Goal: Find specific page/section: Find specific page/section

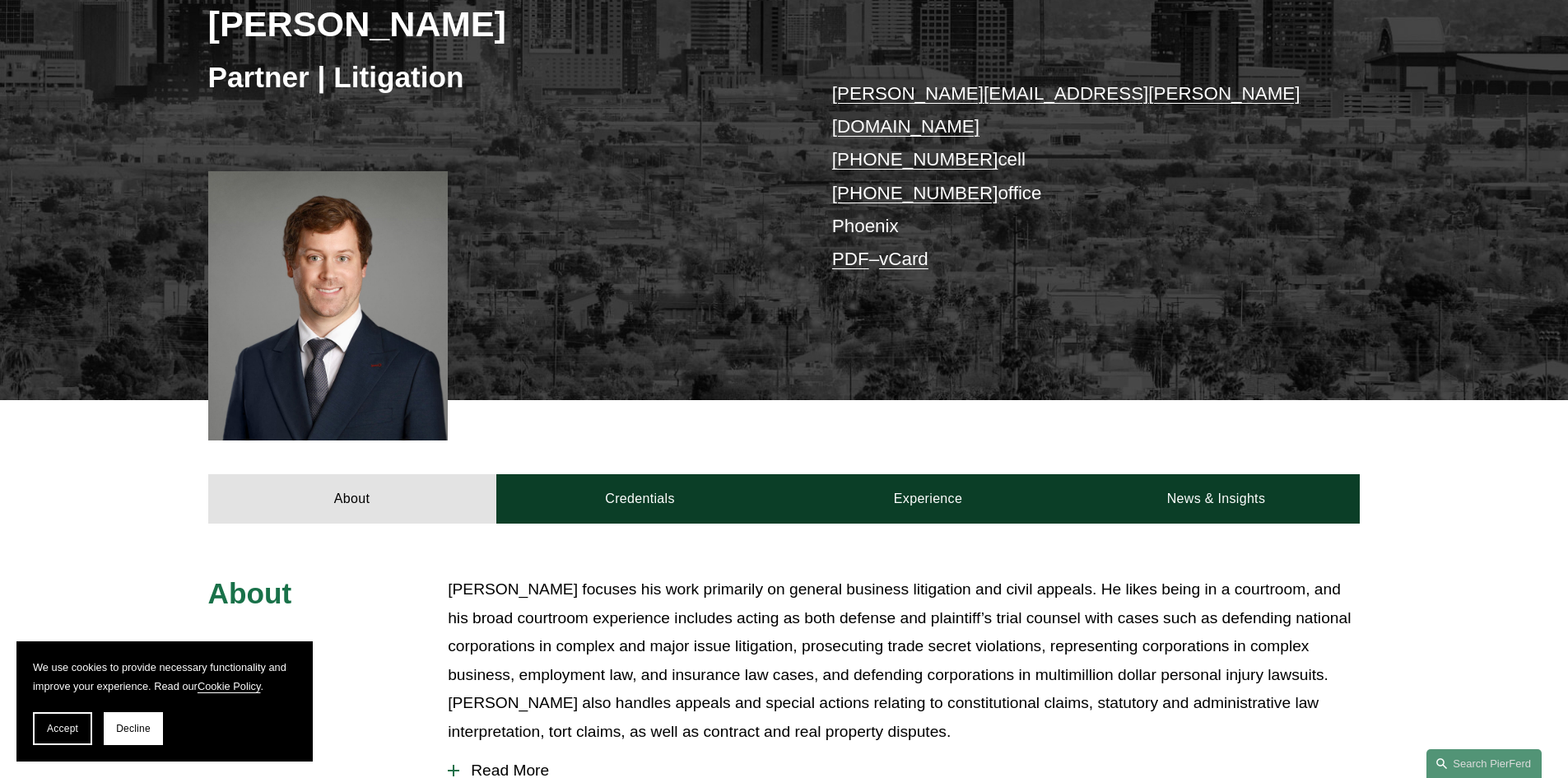
scroll to position [411, 0]
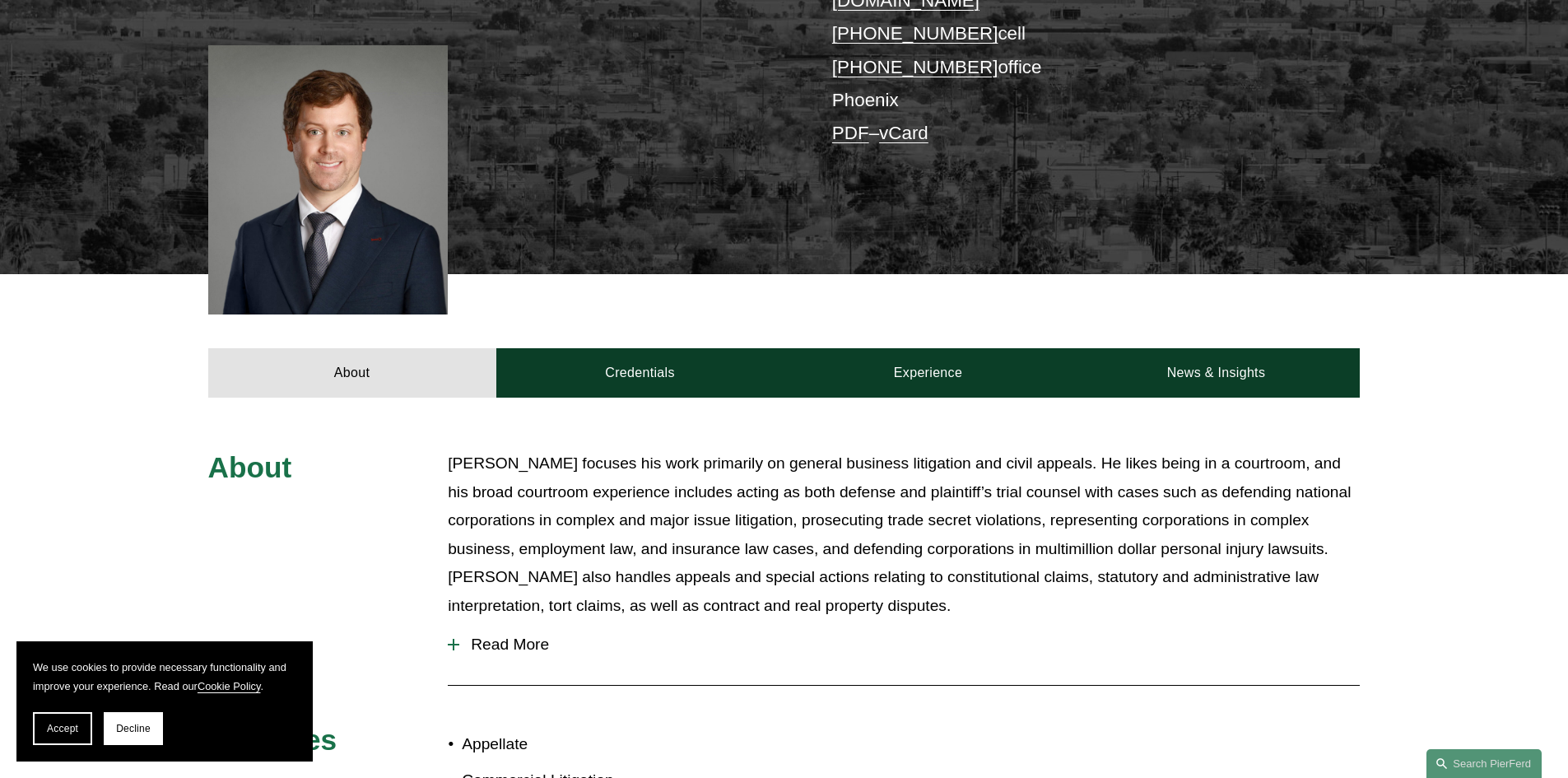
drag, startPoint x: 573, startPoint y: 579, endPoint x: 940, endPoint y: 601, distance: 367.7
click at [940, 601] on div "About David focuses his work primarily on general business litigation and civil…" at bounding box center [784, 635] width 1568 height 372
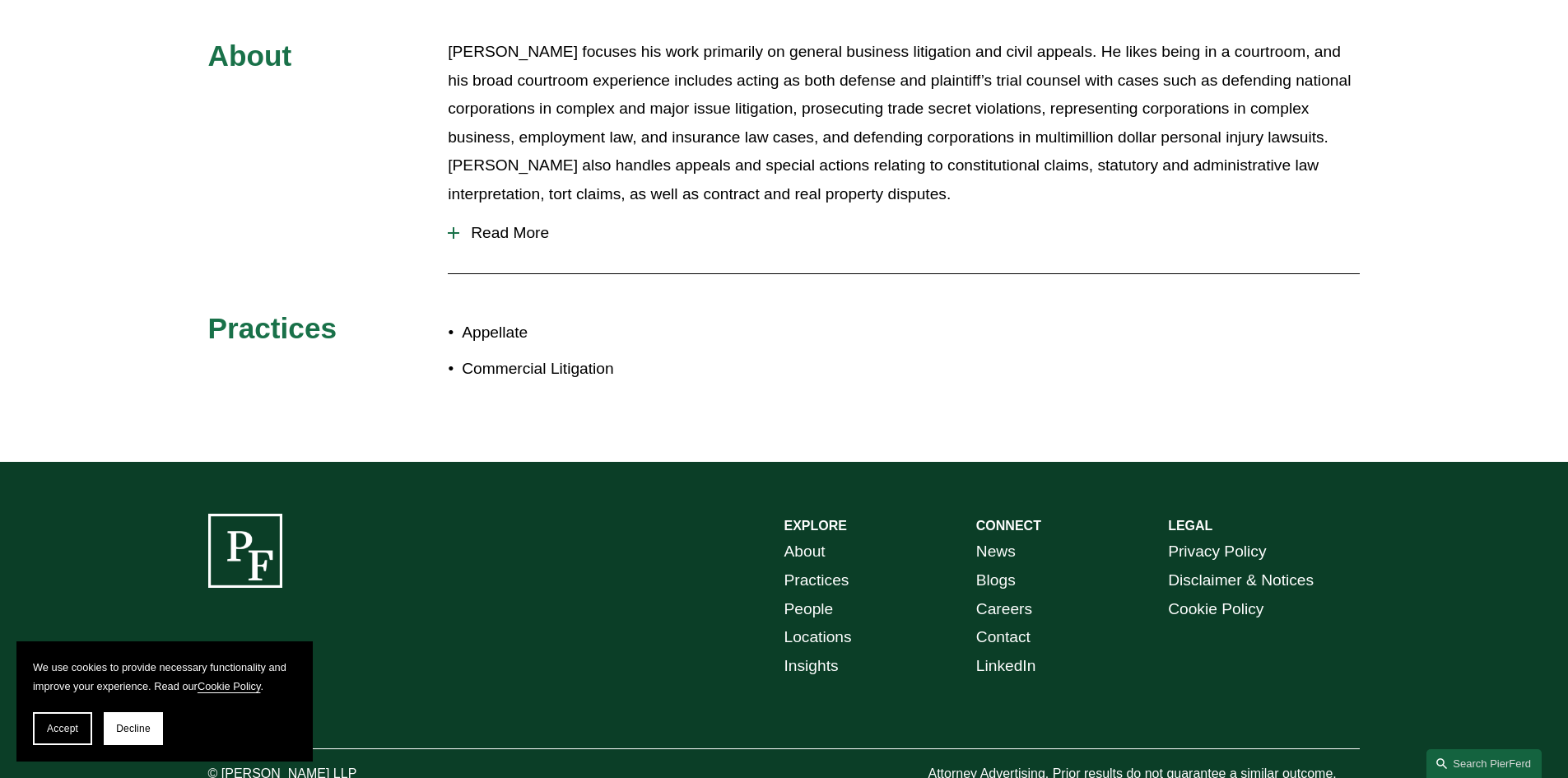
scroll to position [0, 0]
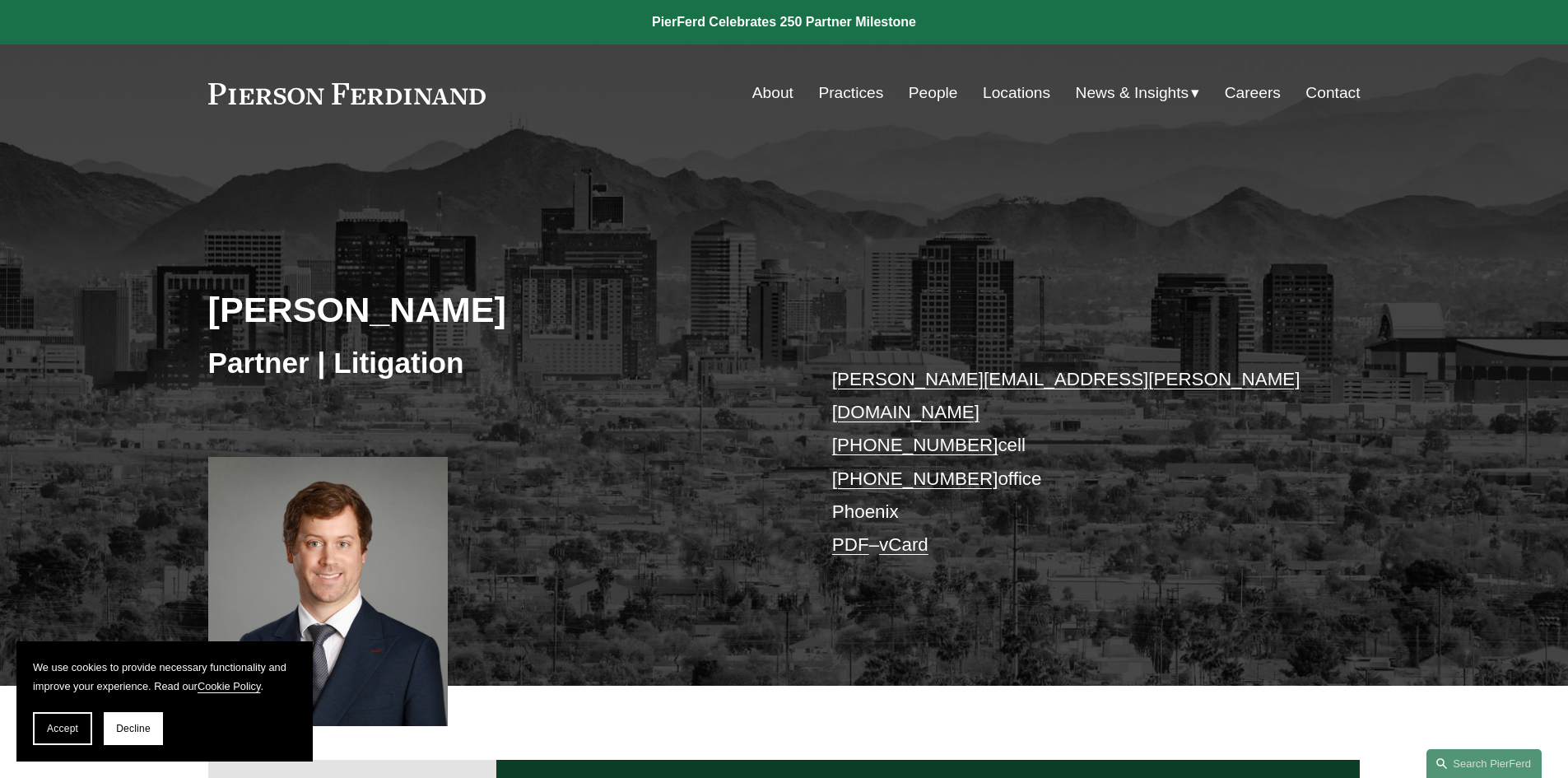
click at [849, 91] on link "Practices" at bounding box center [850, 92] width 65 height 31
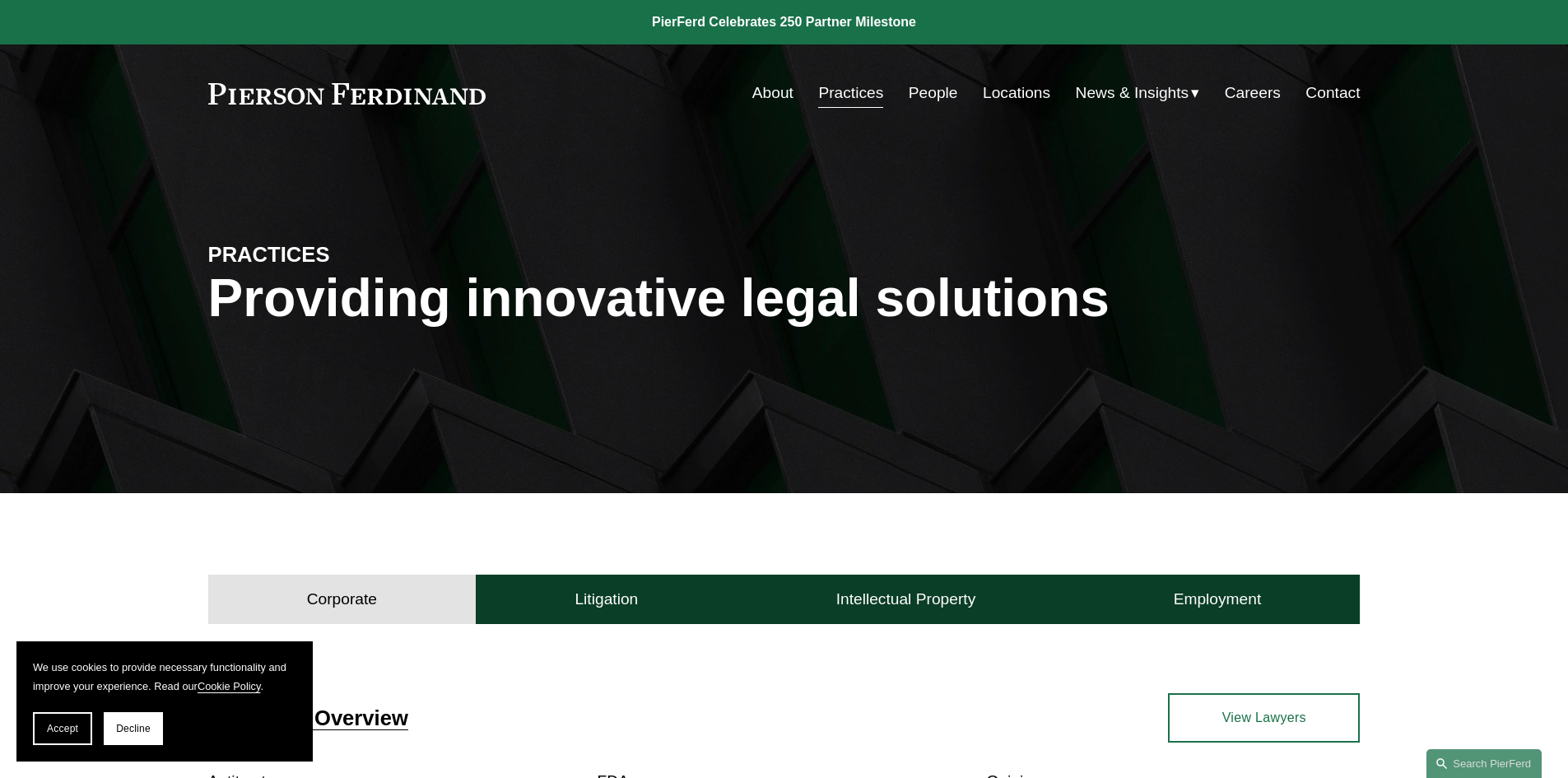
click at [933, 86] on link "People" at bounding box center [933, 92] width 49 height 31
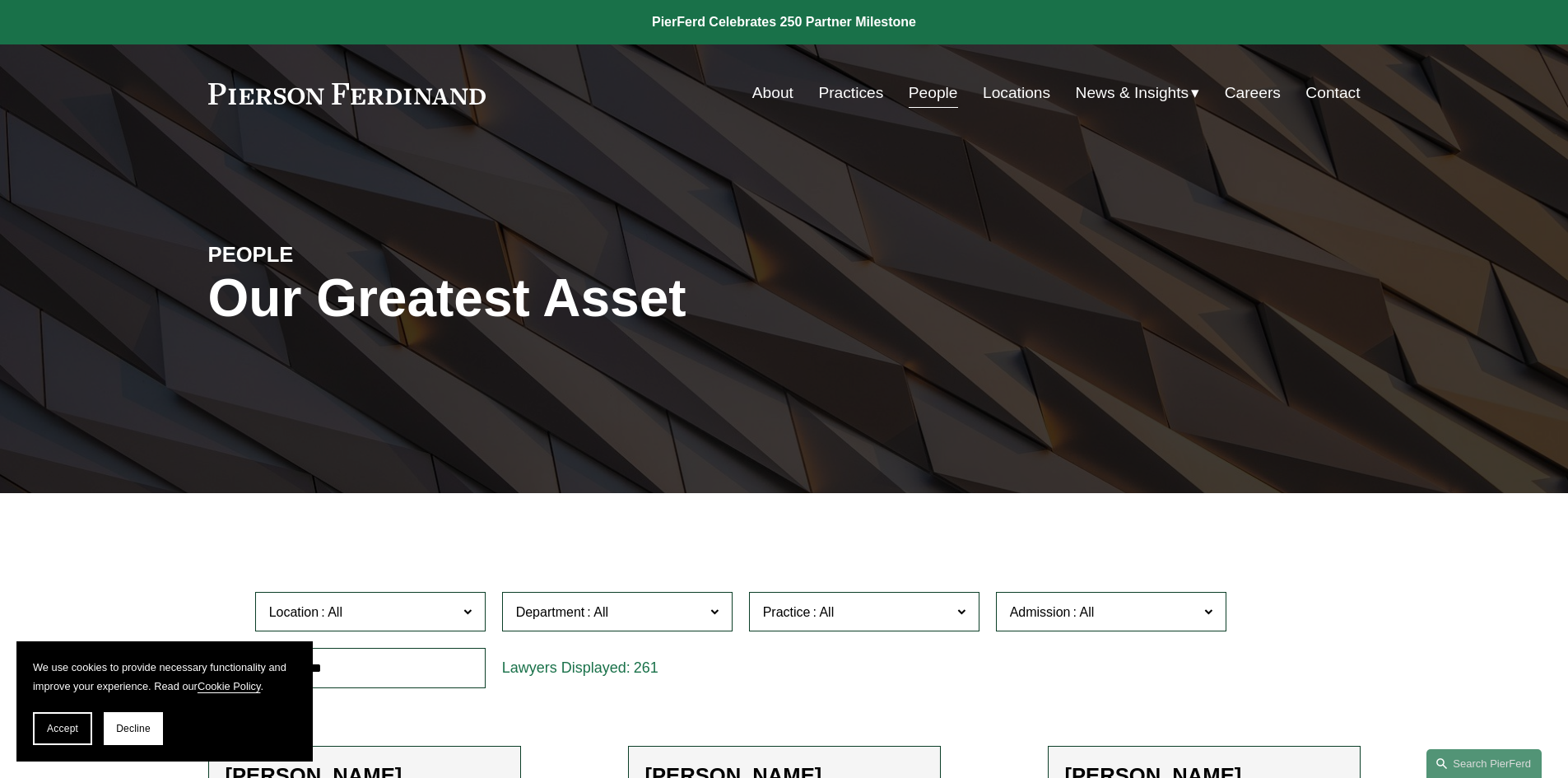
click at [398, 618] on span "Location" at bounding box center [363, 612] width 189 height 23
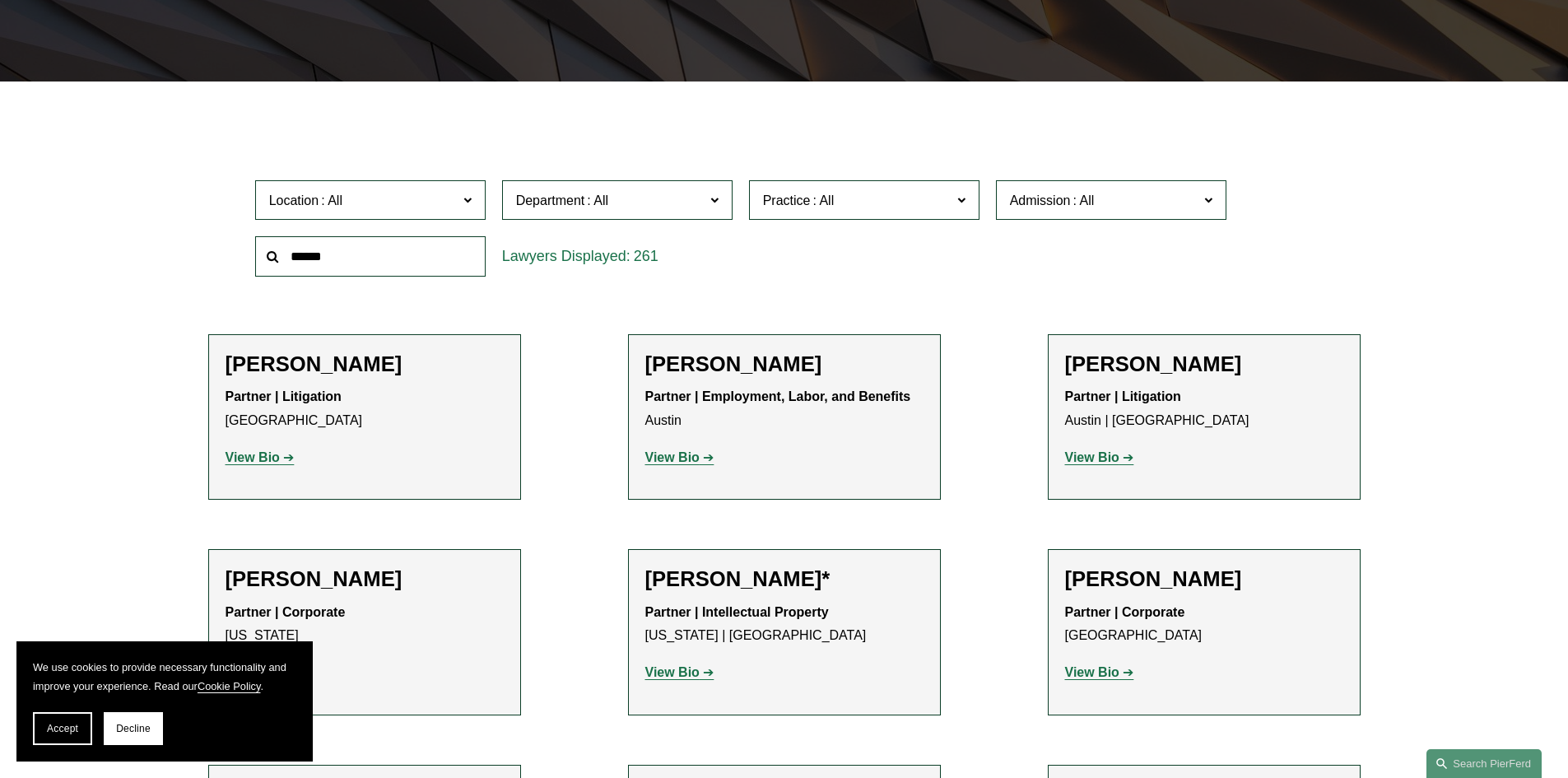
scroll to position [740, 0]
click at [0, 0] on link "Phoenix" at bounding box center [0, 0] width 0 height 0
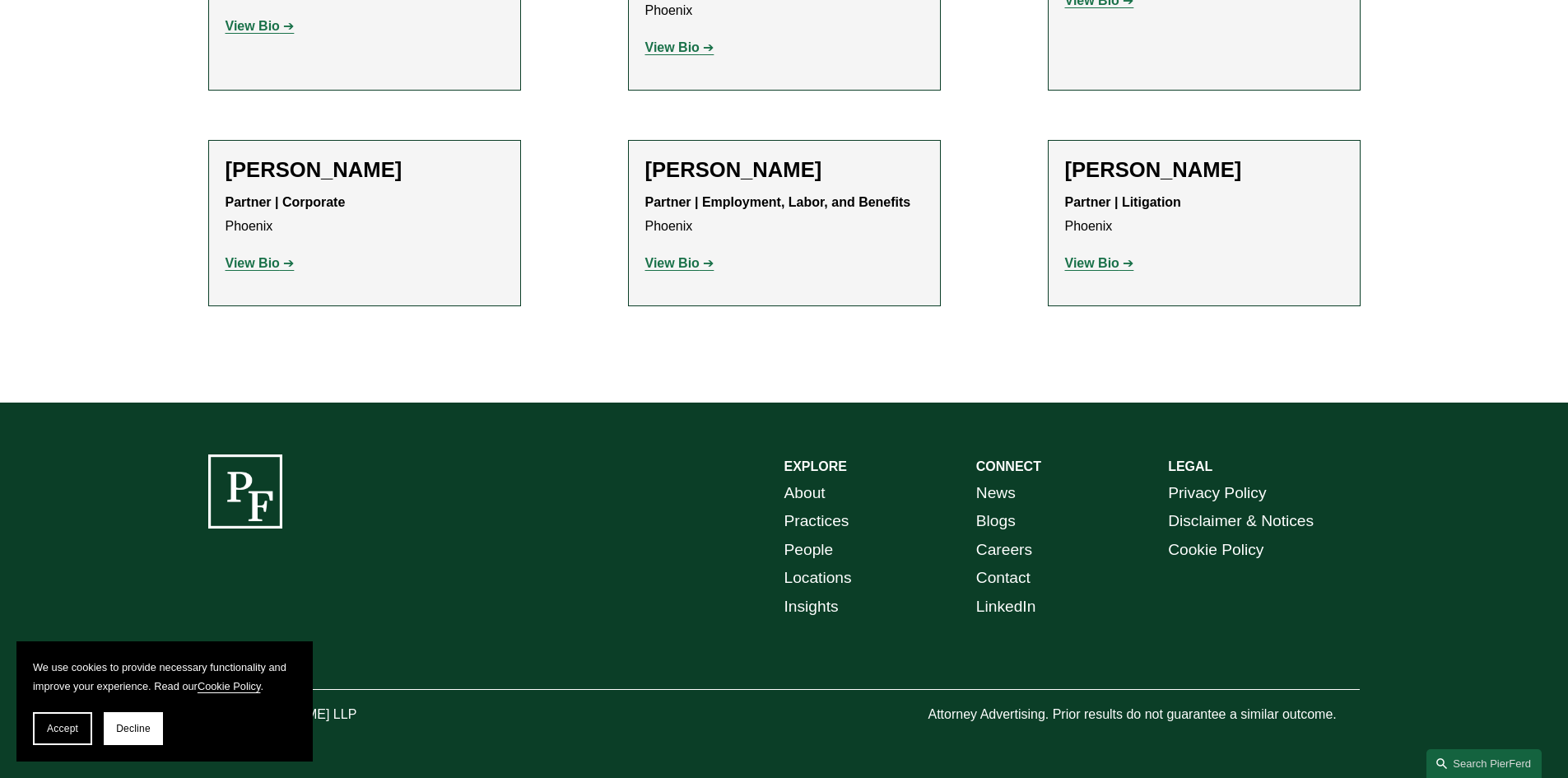
scroll to position [706, 0]
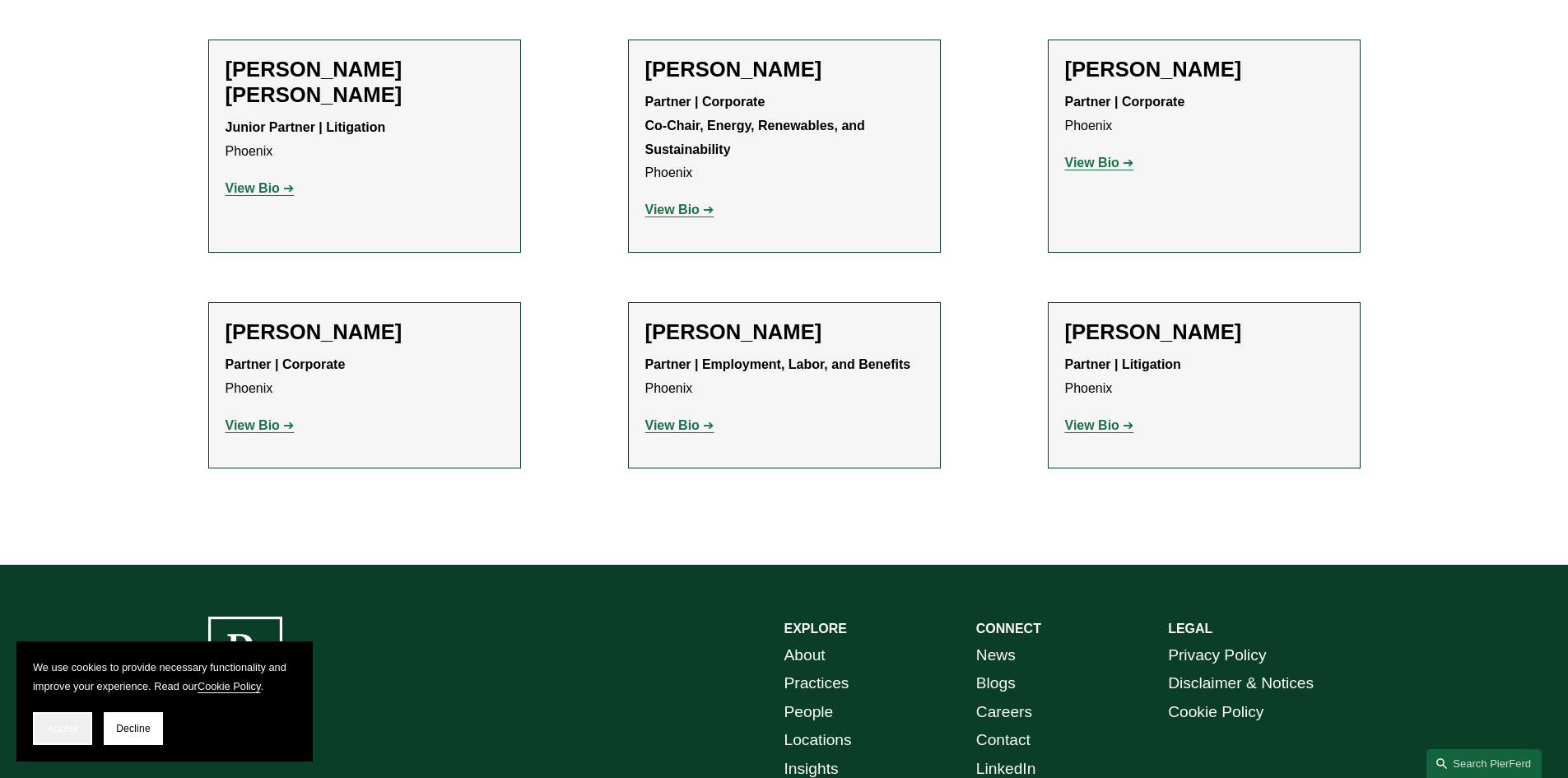
click at [72, 719] on button "Accept" at bounding box center [62, 728] width 59 height 33
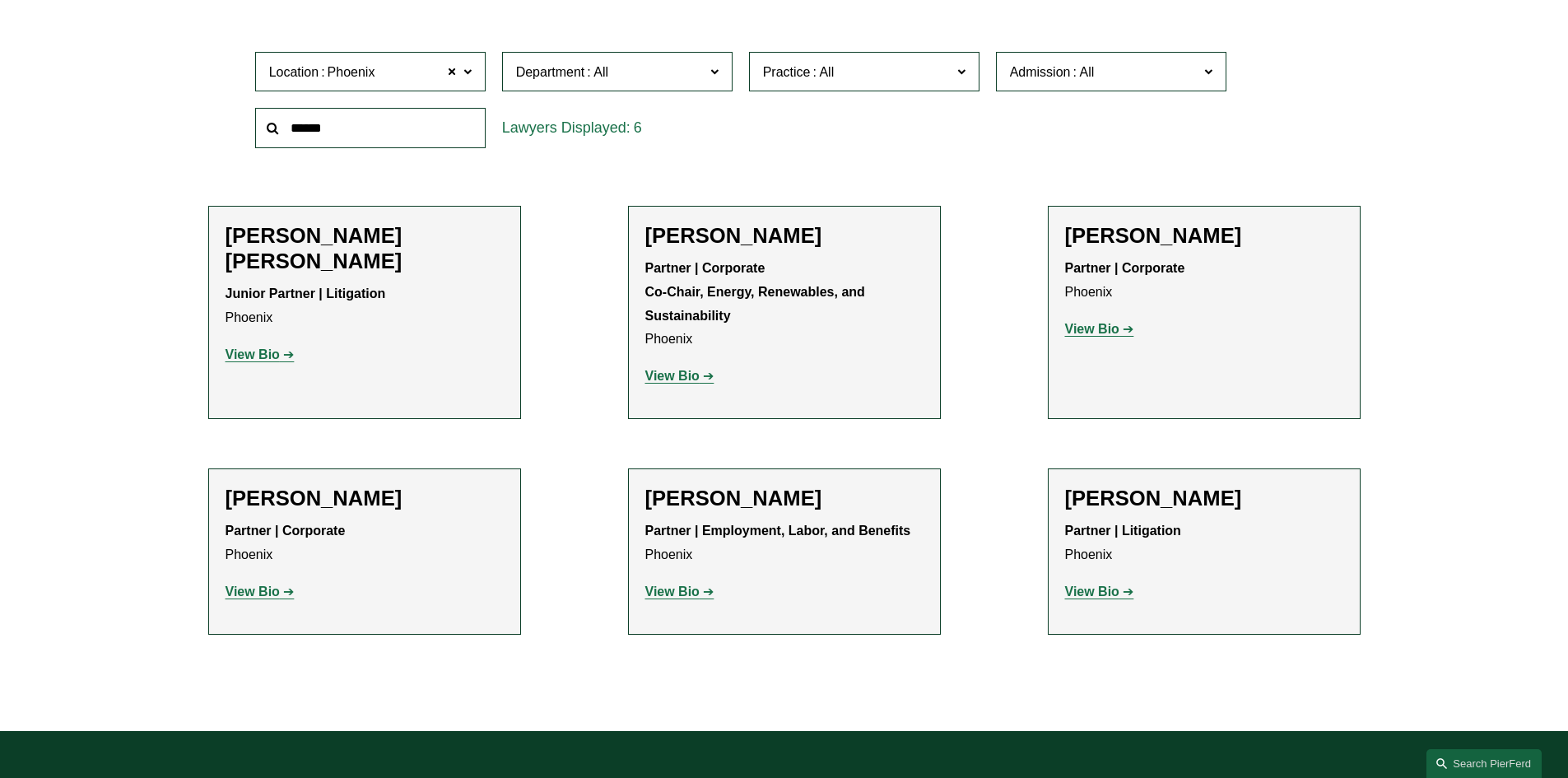
scroll to position [541, 0]
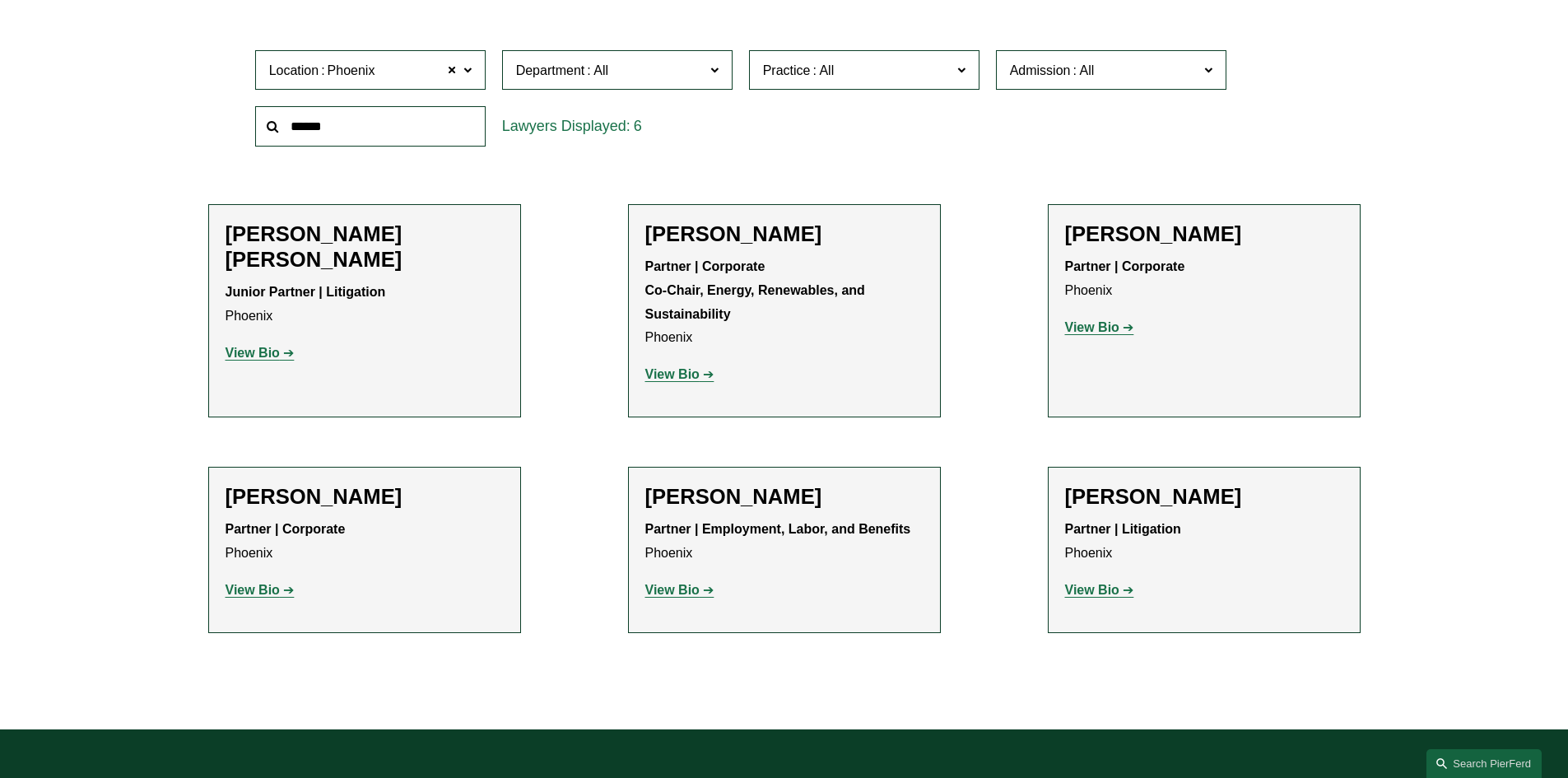
click at [1078, 592] on strong "View Bio" at bounding box center [1093, 589] width 55 height 14
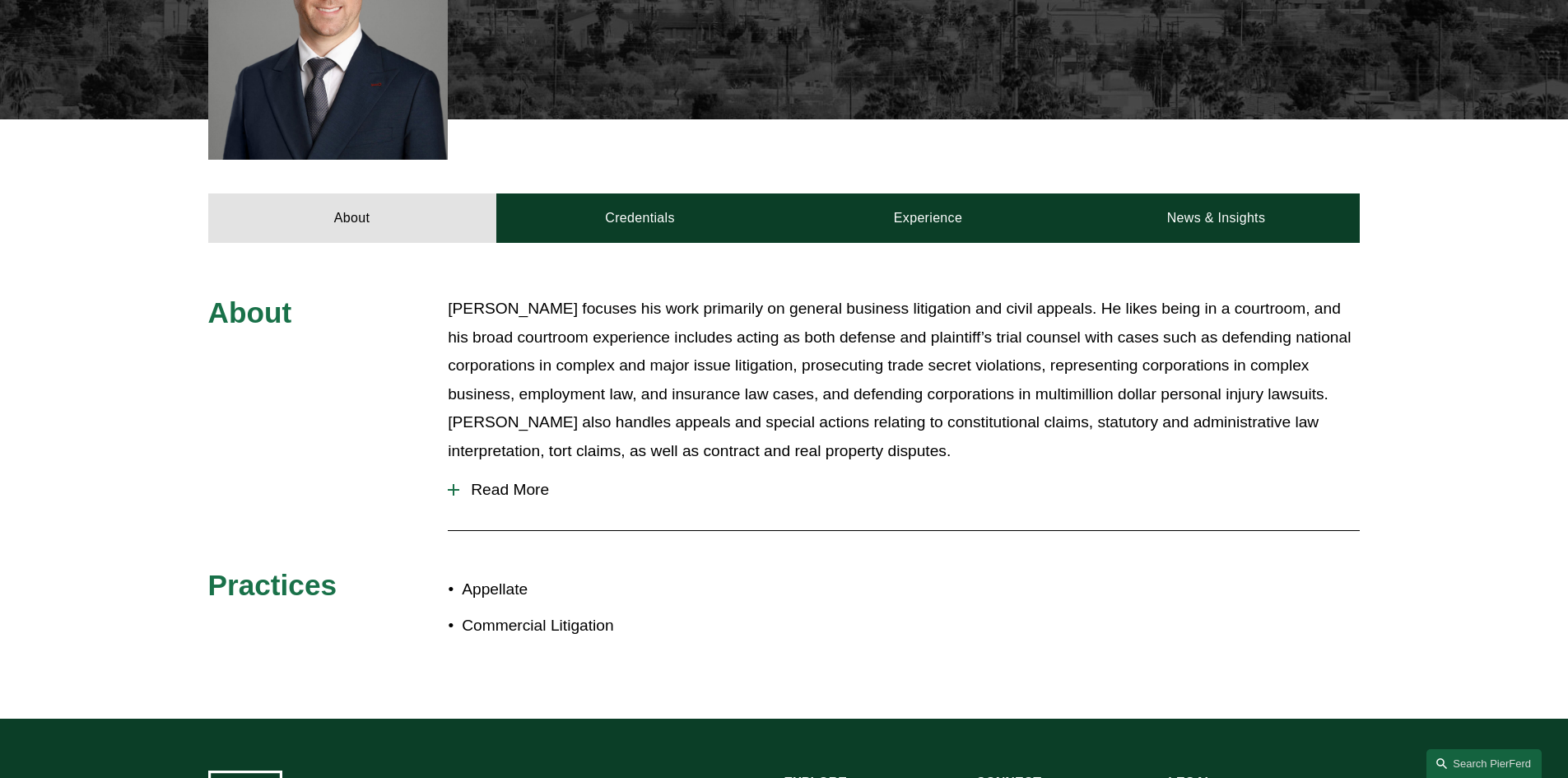
scroll to position [576, 0]
